Goal: Task Accomplishment & Management: Use online tool/utility

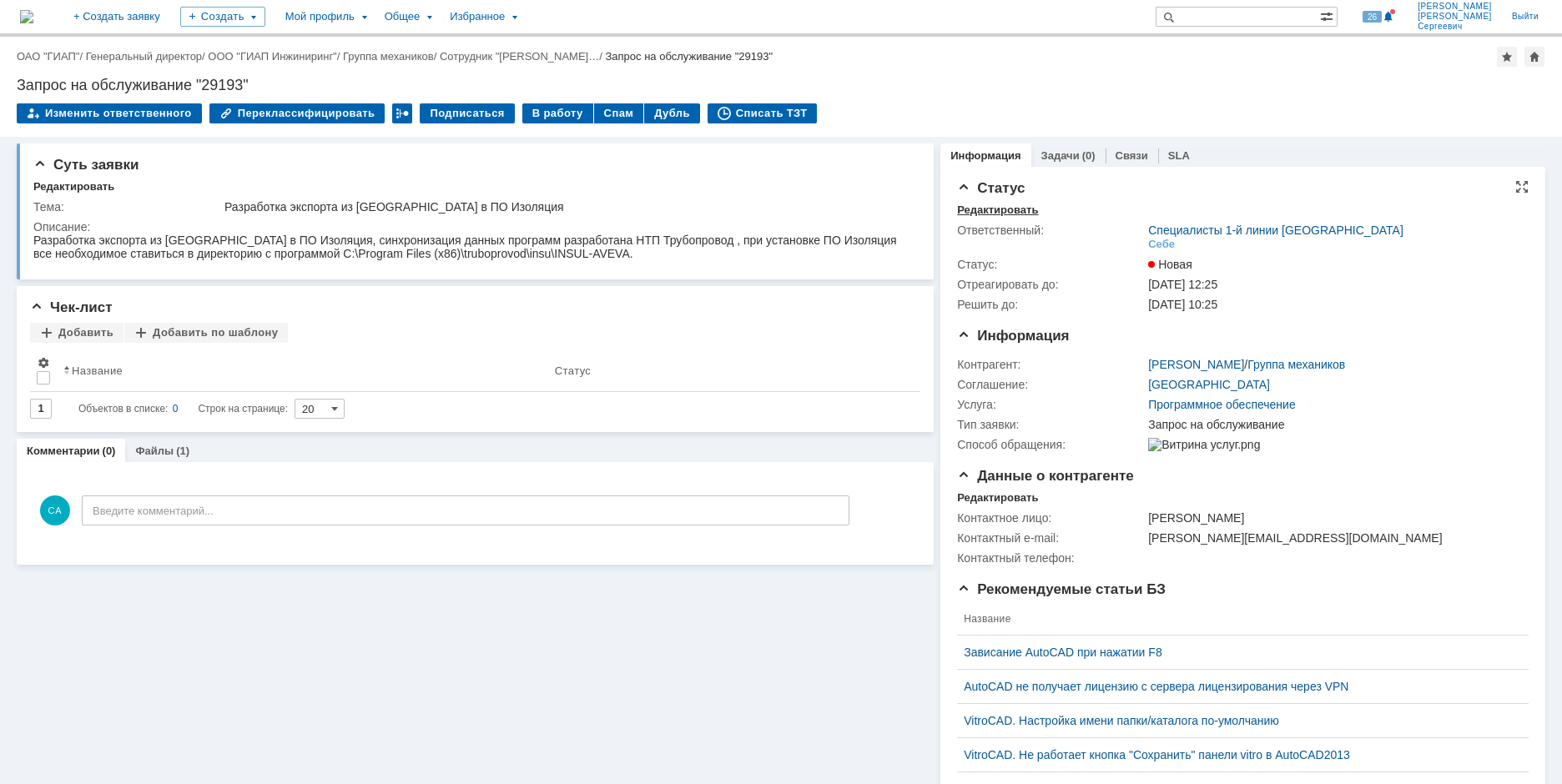
click at [970, 208] on div "Редактировать" at bounding box center [998, 210] width 81 height 13
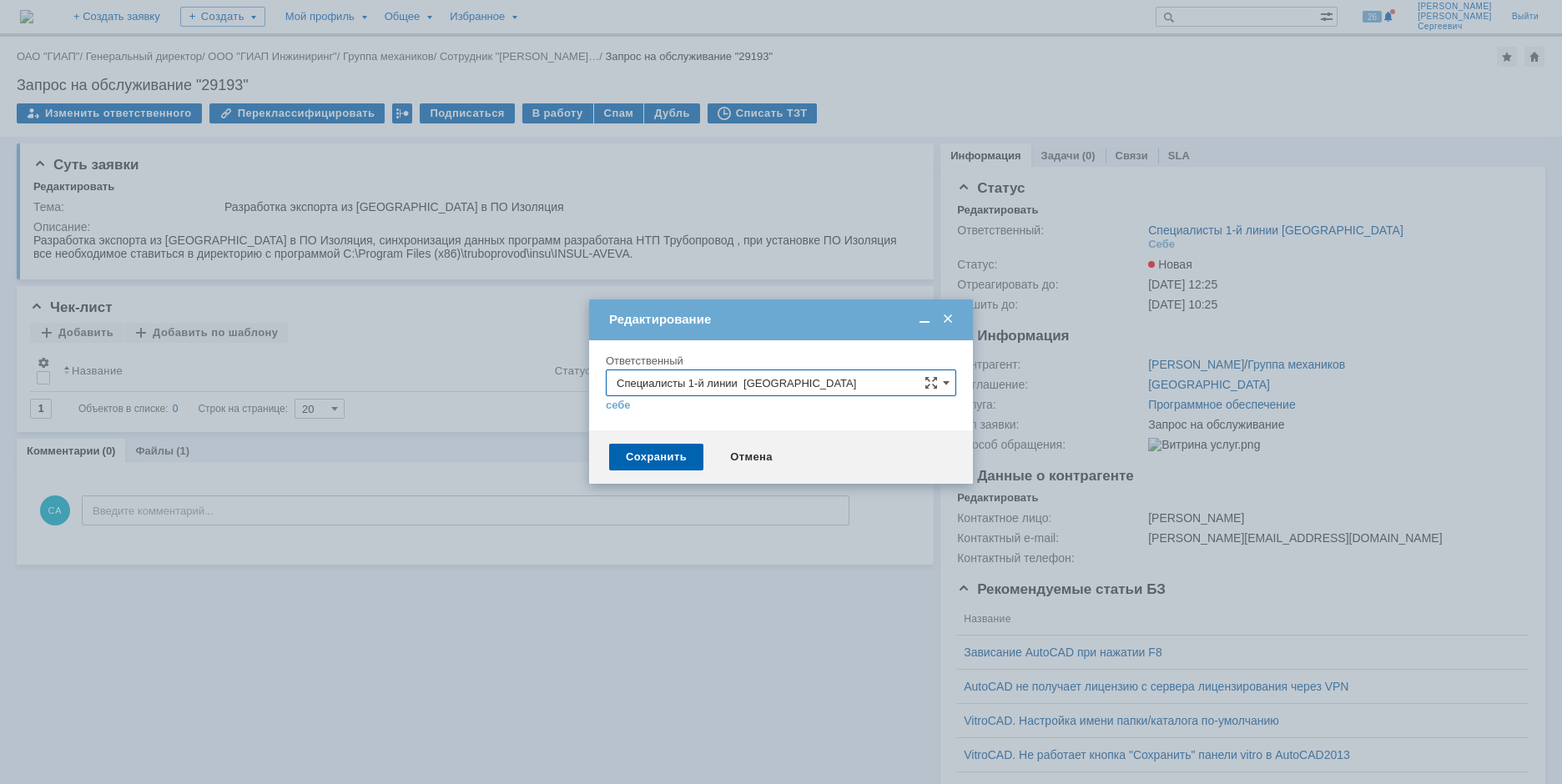
click at [838, 372] on input "Специалисты 1-й линии [GEOGRAPHIC_DATA]" at bounding box center [781, 383] width 350 height 27
click at [813, 448] on span "Специалисты 2-й линии САПР Дзержинск" at bounding box center [781, 443] width 329 height 13
type input "Специалисты 2-й линии САПР Дзержинск"
click at [670, 464] on div "Сохранить" at bounding box center [656, 457] width 95 height 27
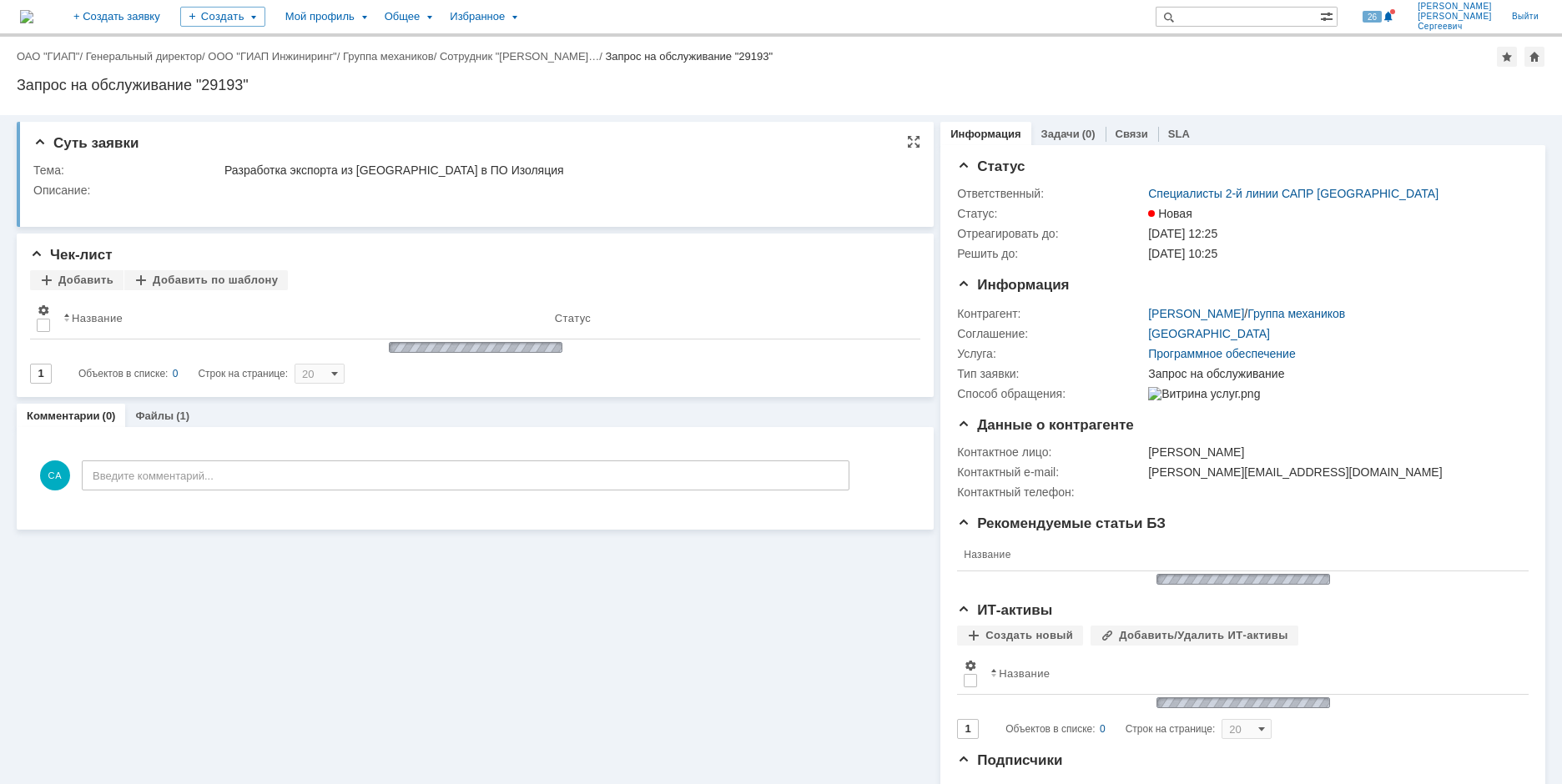
scroll to position [0, 0]
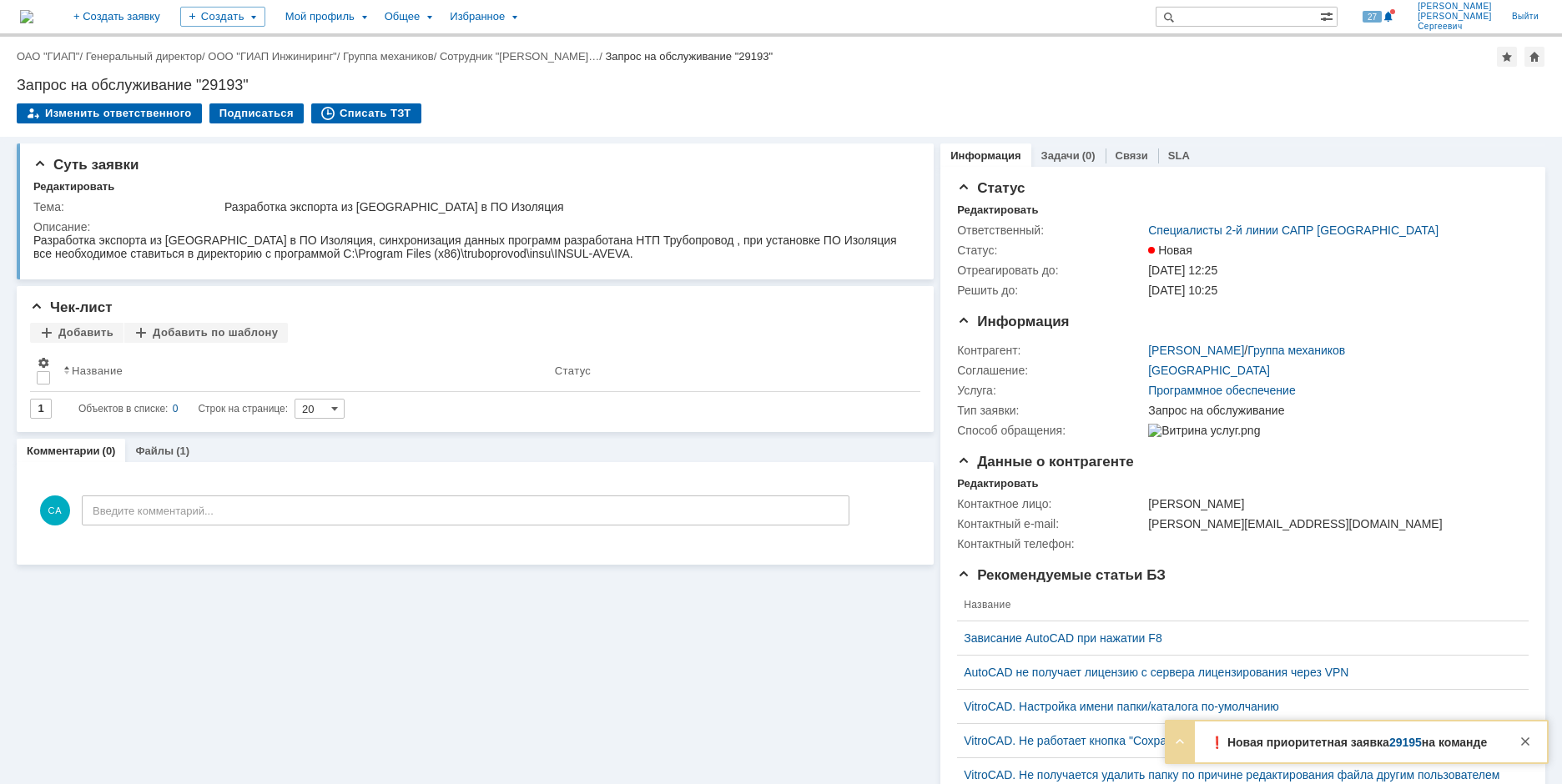
click at [1391, 737] on link "29195" at bounding box center [1406, 743] width 33 height 13
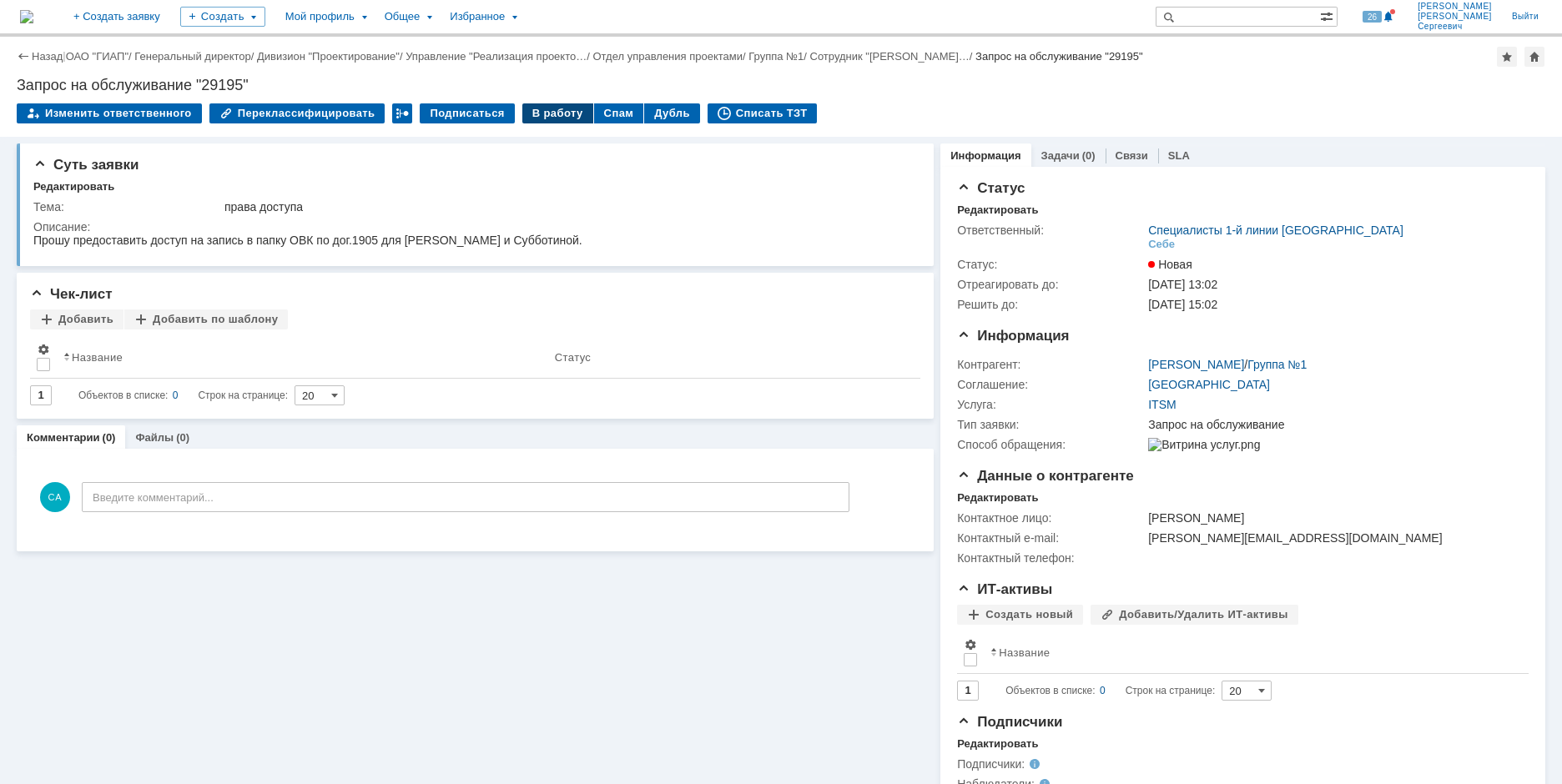
click at [539, 113] on div "В работу" at bounding box center [558, 112] width 71 height 20
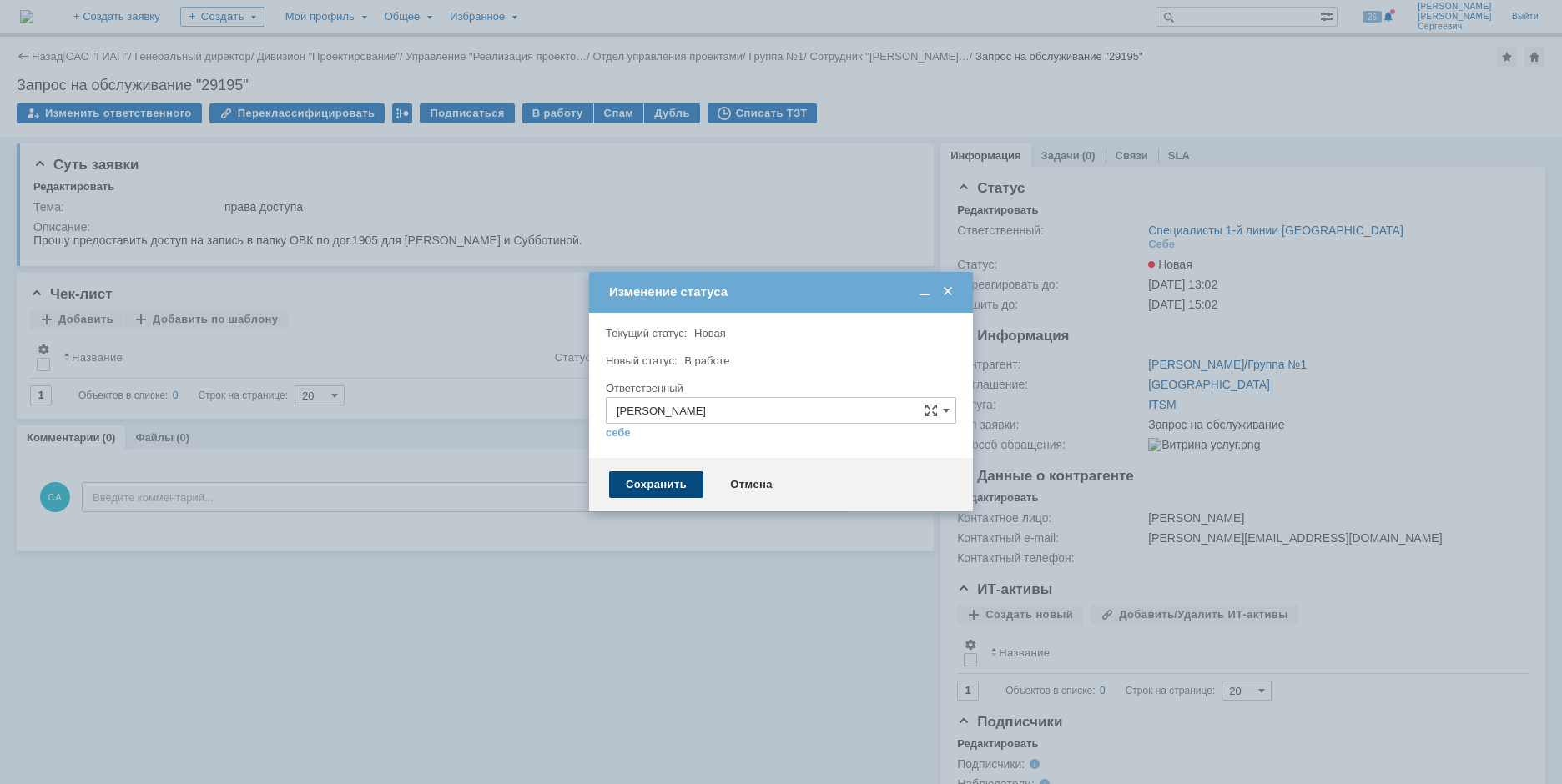
click at [667, 495] on div "Сохранить" at bounding box center [656, 484] width 95 height 27
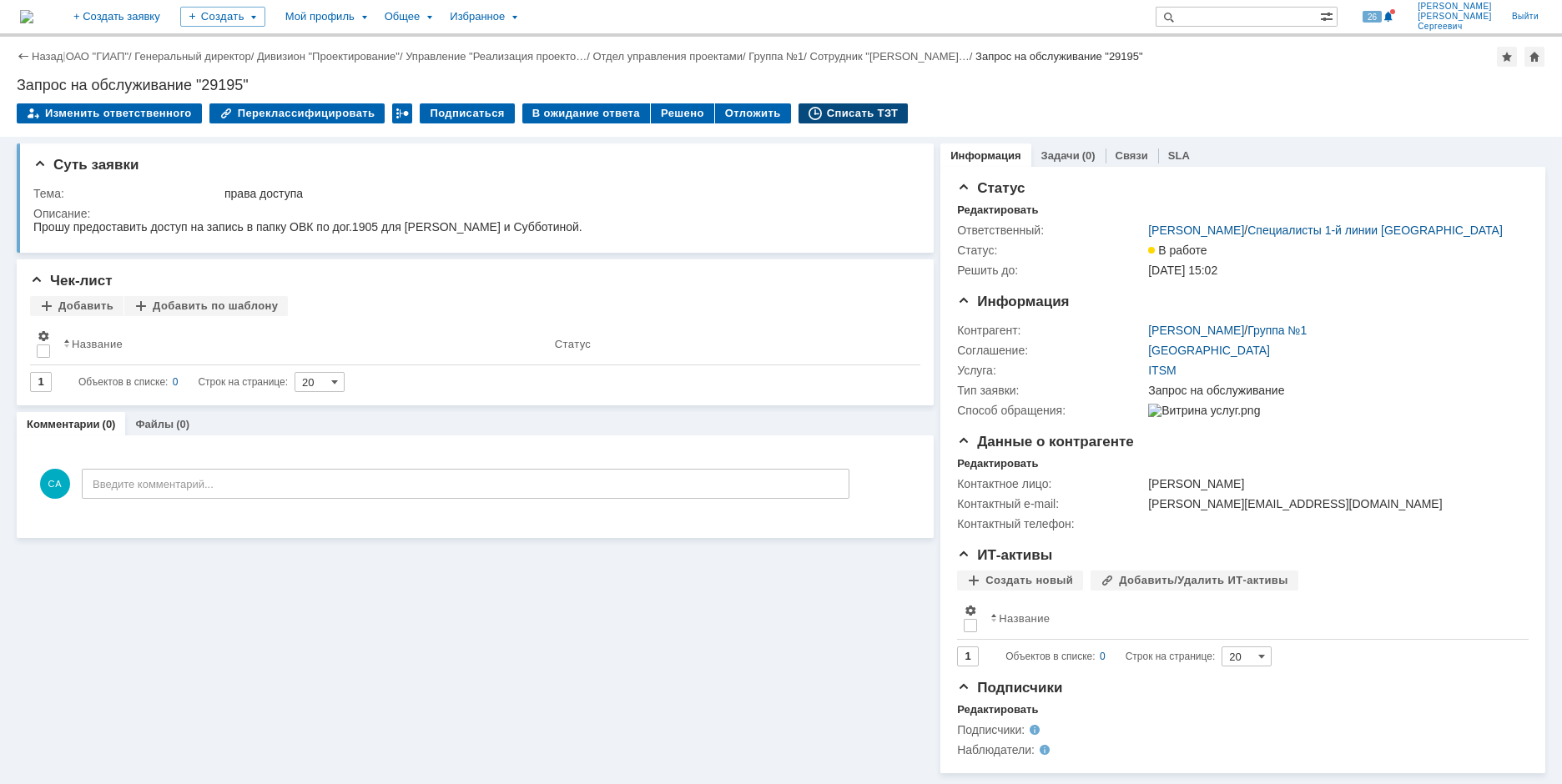
click at [826, 114] on div "Списать ТЗТ" at bounding box center [854, 112] width 111 height 20
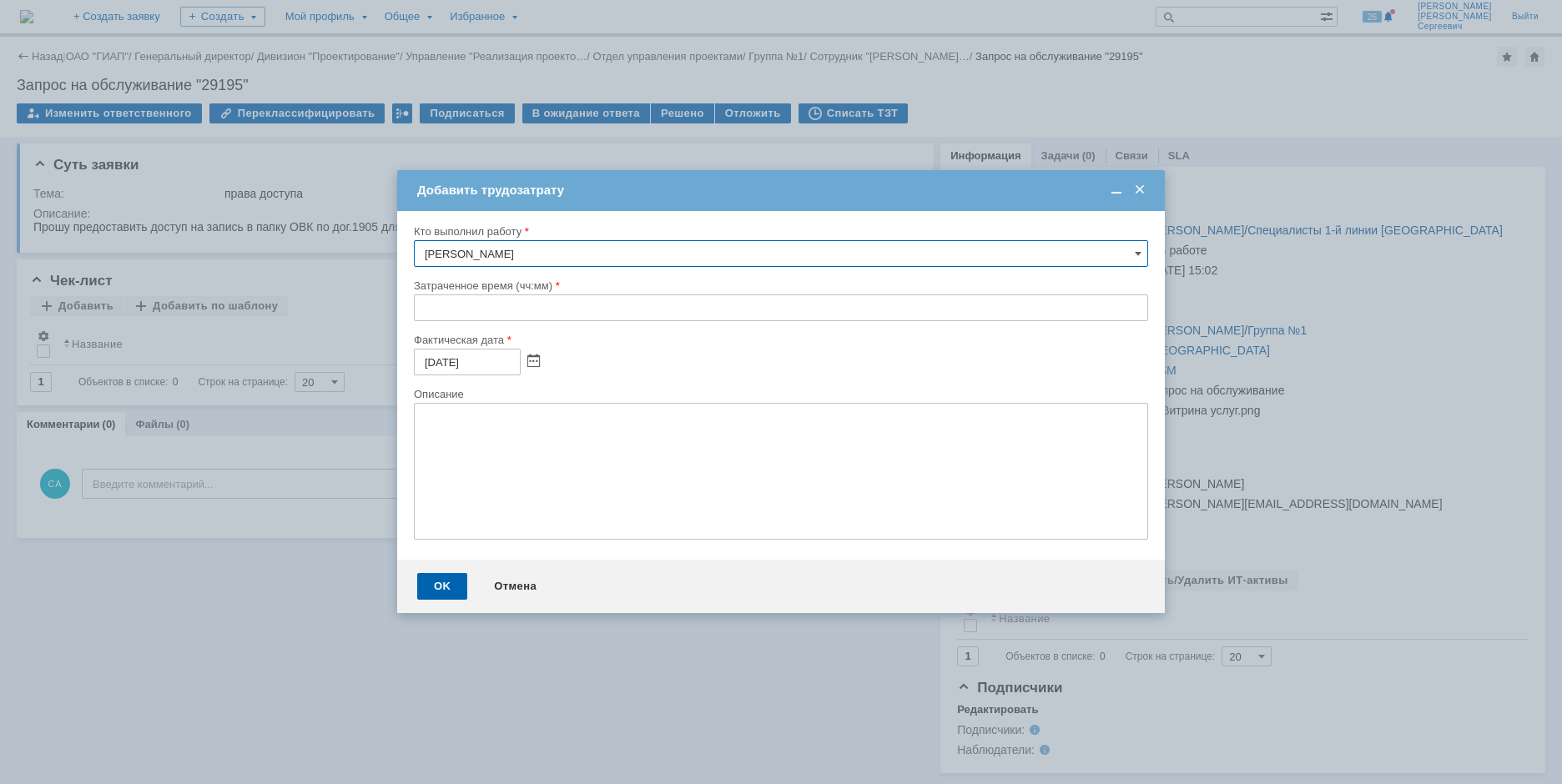
click at [423, 309] on input "text" at bounding box center [781, 307] width 735 height 27
type input "00:10"
click at [419, 584] on div "OK" at bounding box center [441, 586] width 50 height 27
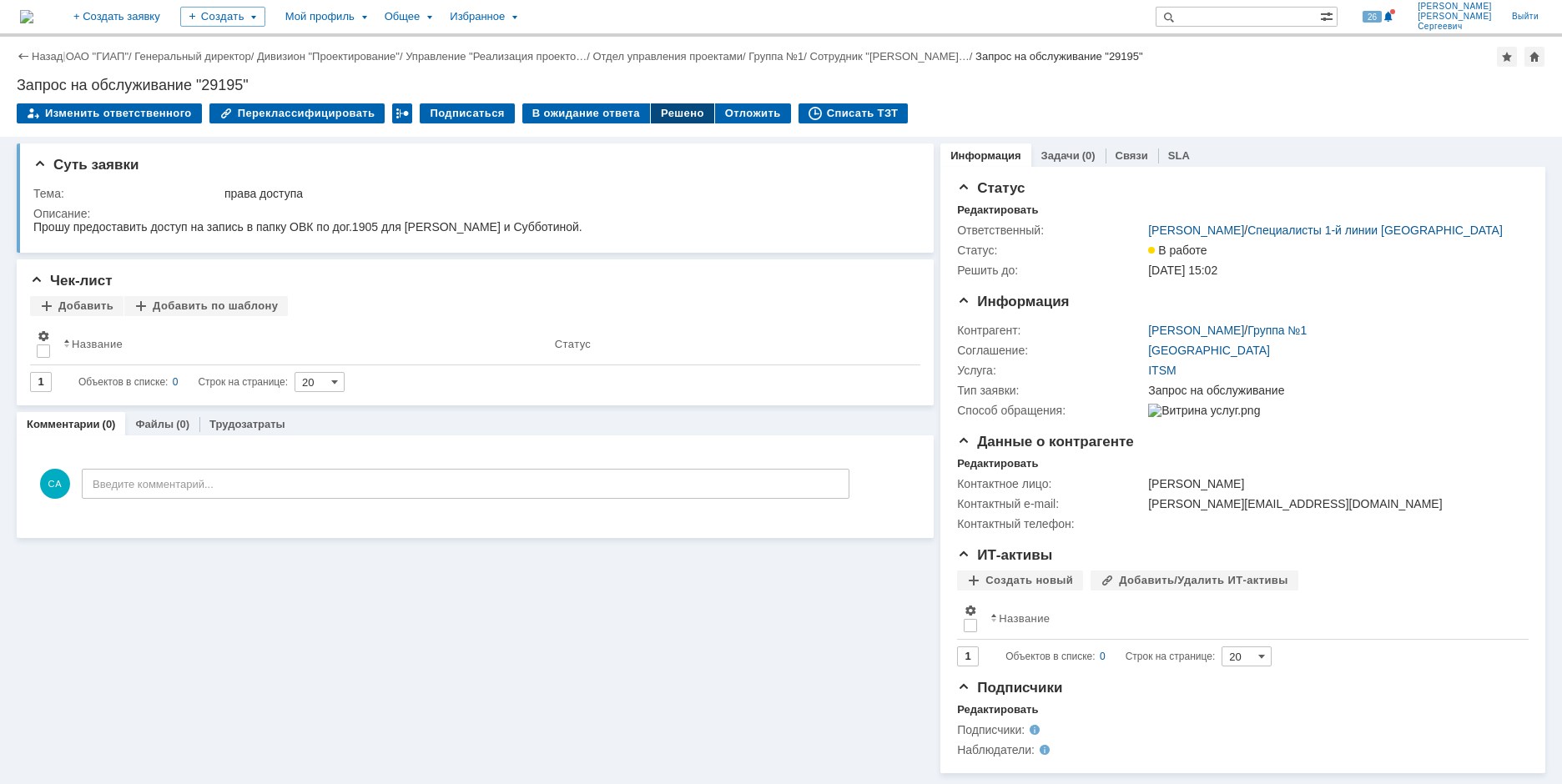
click at [664, 113] on div "Решено" at bounding box center [683, 112] width 64 height 20
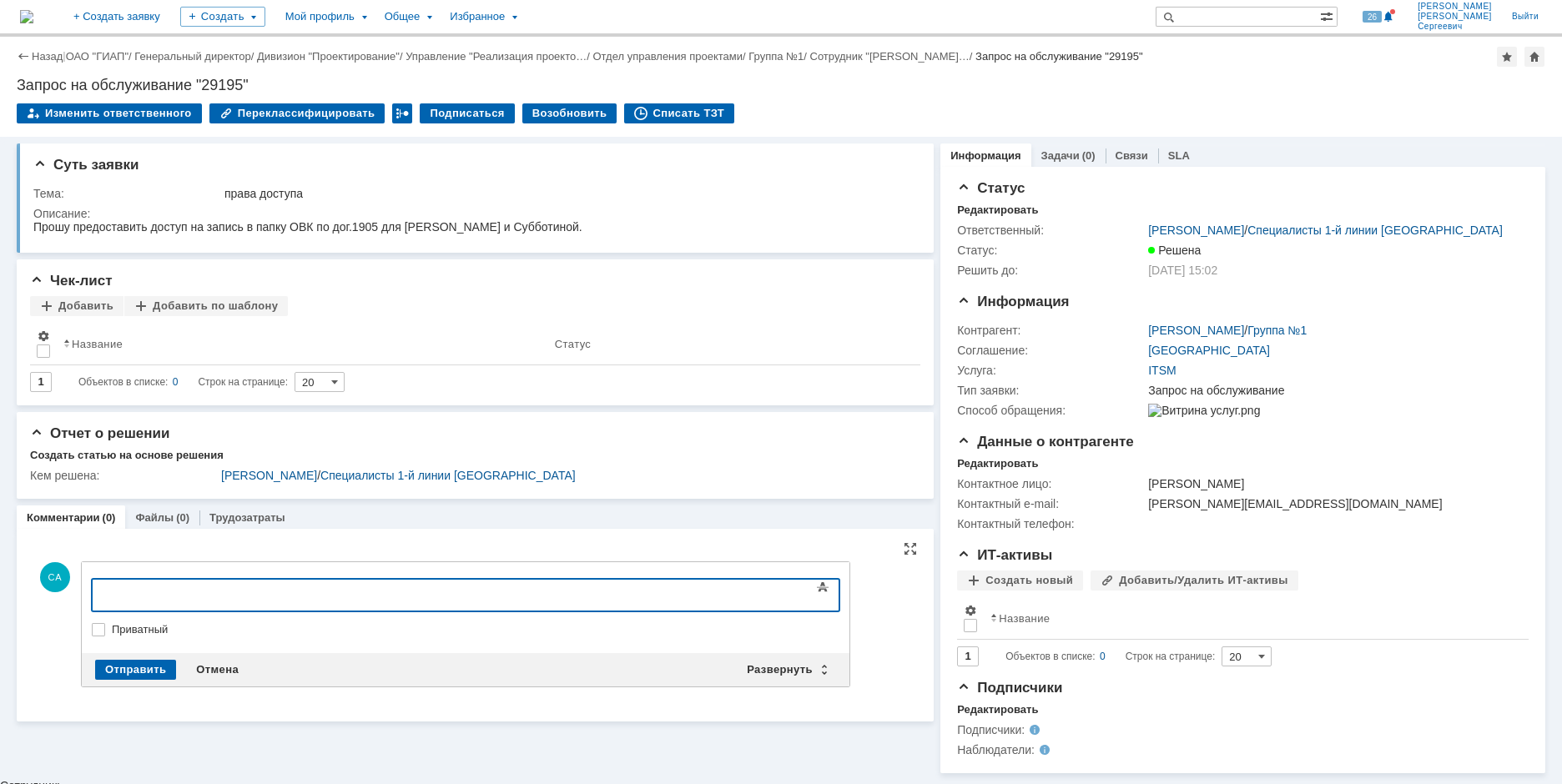
click at [251, 593] on div at bounding box center [228, 593] width 237 height 13
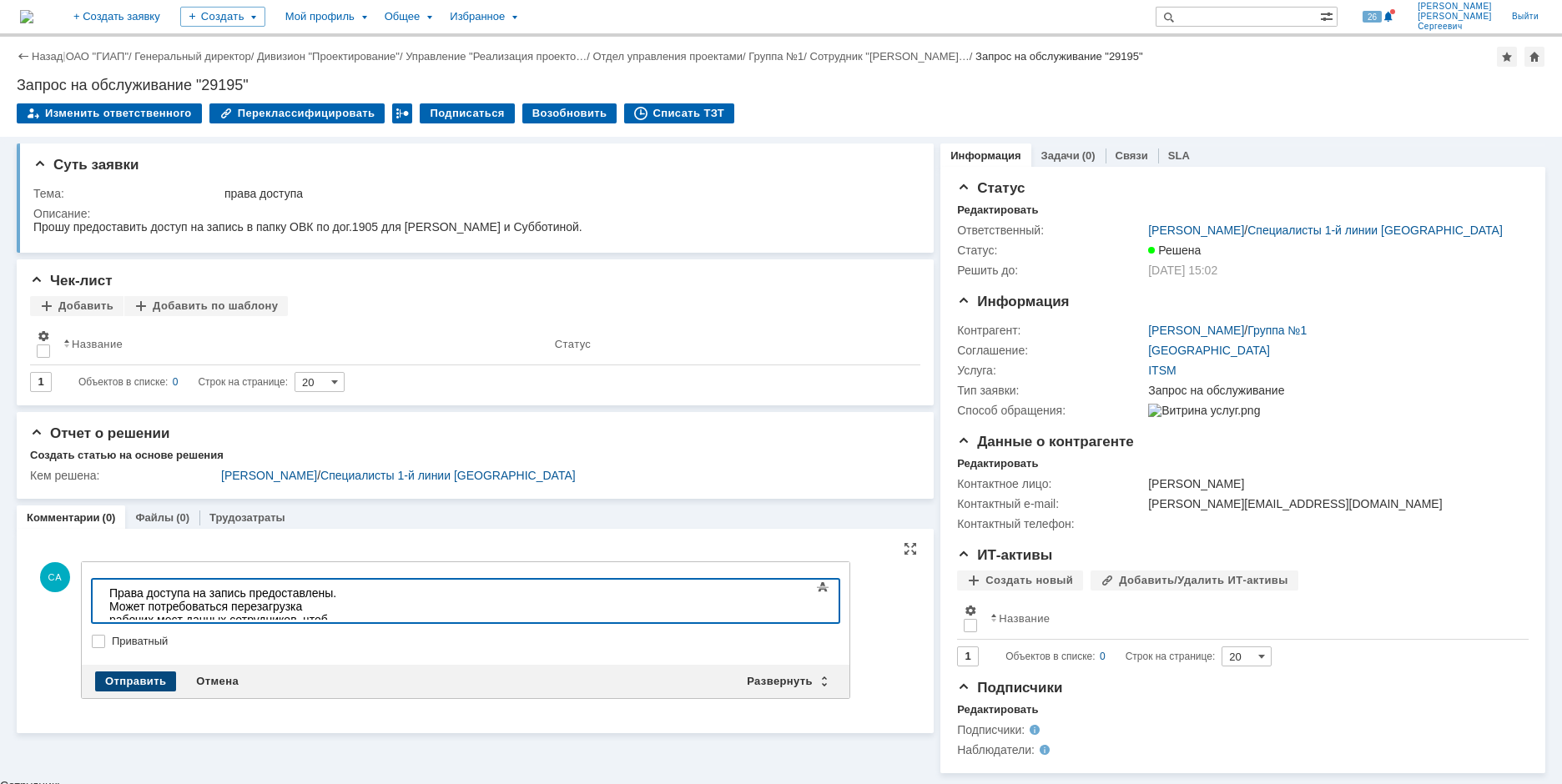
click at [123, 685] on div "Отправить" at bounding box center [136, 681] width 81 height 20
